Goal: Task Accomplishment & Management: Manage account settings

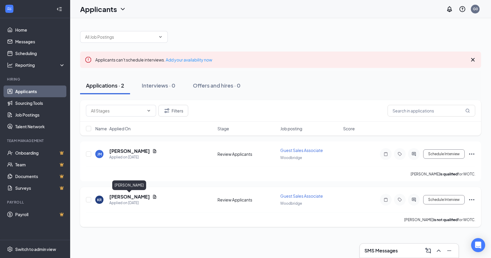
click at [131, 195] on h5 "[PERSON_NAME]" at bounding box center [129, 196] width 41 height 6
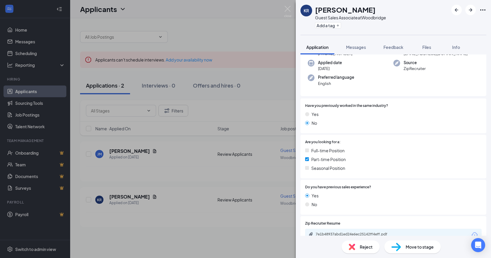
scroll to position [146, 0]
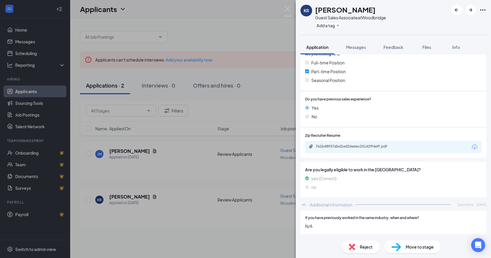
click at [352, 144] on div "7e1b48937abd1ed24e6ec25142ff4eff.pdf" at bounding box center [357, 146] width 82 height 5
click at [287, 9] on img at bounding box center [287, 11] width 7 height 11
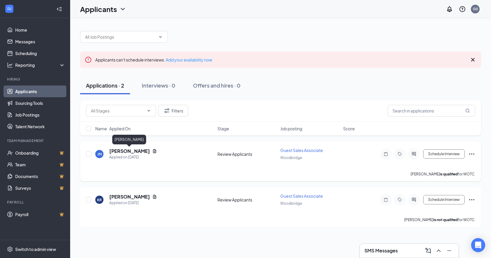
click at [124, 151] on h5 "[PERSON_NAME]" at bounding box center [129, 151] width 41 height 6
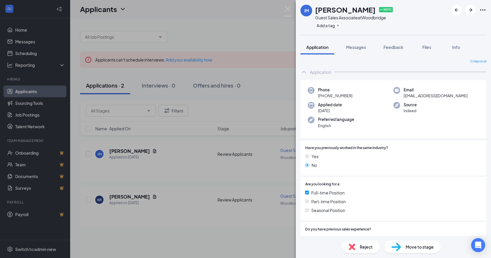
scroll to position [117, 0]
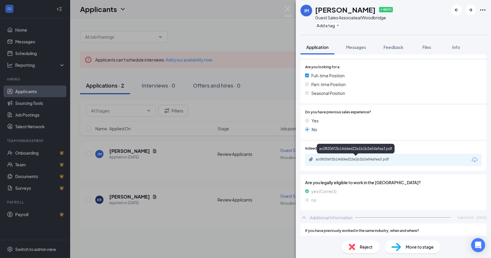
click at [325, 159] on div "ac08206f2b14dded22e1b1b2e54afea3.pdf" at bounding box center [357, 159] width 82 height 5
click at [292, 9] on div "[PERSON_NAME] [PERSON_NAME] ✔ WOTC Guest Sales Associate at [GEOGRAPHIC_DATA] A…" at bounding box center [245, 129] width 491 height 258
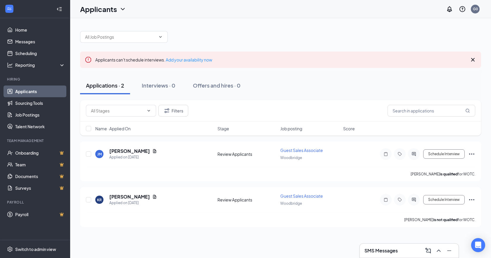
click at [288, 10] on div "Applicants G0" at bounding box center [280, 9] width 421 height 18
